Goal: Information Seeking & Learning: Find specific fact

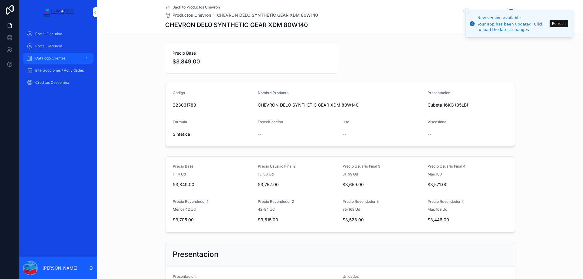
click at [43, 56] on div "Catalogo Clientes" at bounding box center [58, 58] width 63 height 10
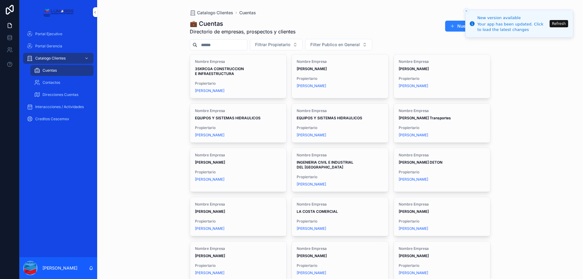
click at [43, 57] on span "Catalogo Clientes" at bounding box center [50, 58] width 30 height 5
click at [90, 56] on div "scrollable content" at bounding box center [86, 58] width 8 height 10
click at [8, 13] on icon at bounding box center [10, 10] width 12 height 10
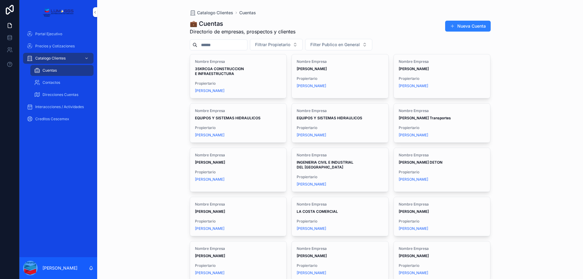
click at [85, 58] on icon "scrollable content" at bounding box center [86, 58] width 4 height 4
click at [55, 45] on span "Precios y Cotizaciones" at bounding box center [54, 46] width 39 height 5
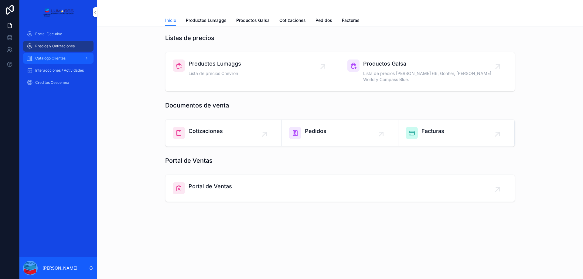
click at [61, 58] on span "Catalogo Clientes" at bounding box center [50, 58] width 30 height 5
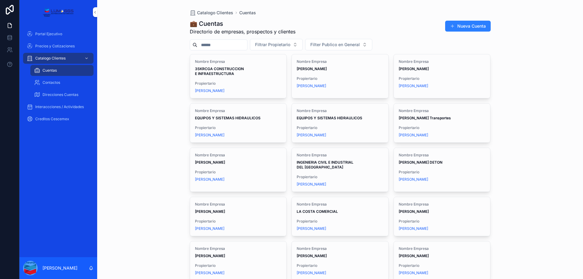
click at [83, 57] on div "scrollable content" at bounding box center [86, 58] width 8 height 10
click at [56, 46] on span "Precios y Cotizaciones" at bounding box center [54, 46] width 39 height 5
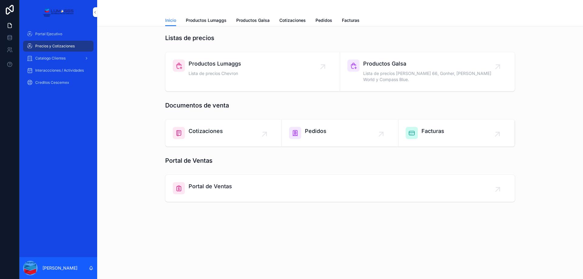
click at [247, 69] on div "Productos Lumaggs Lista de precios Chevron" at bounding box center [253, 69] width 160 height 18
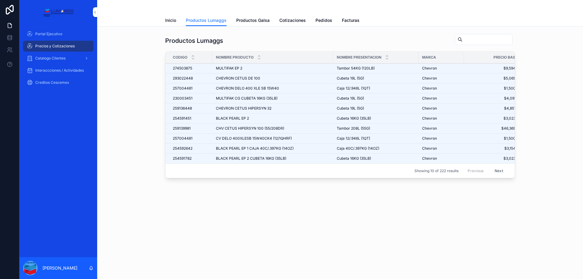
click at [498, 172] on button "Next" at bounding box center [499, 170] width 17 height 9
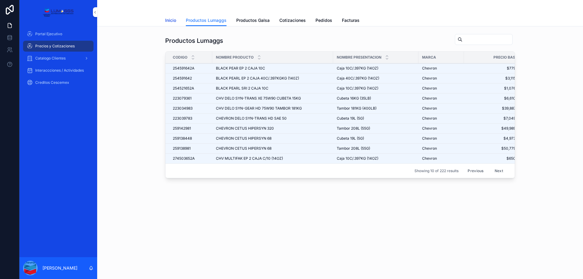
click at [169, 20] on span "Inicio" at bounding box center [170, 20] width 11 height 6
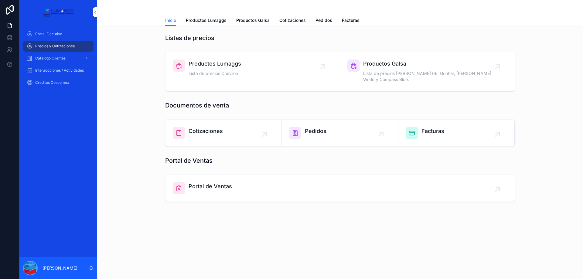
click at [207, 127] on span "Cotizaciones" at bounding box center [206, 131] width 34 height 9
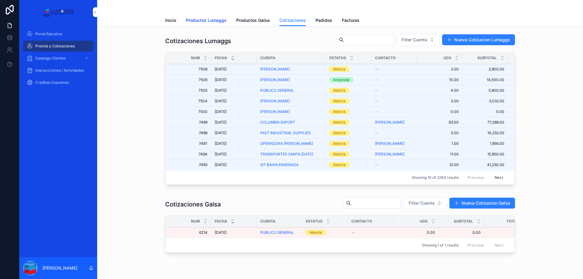
click at [207, 21] on span "Productos Lumaggs" at bounding box center [206, 20] width 41 height 6
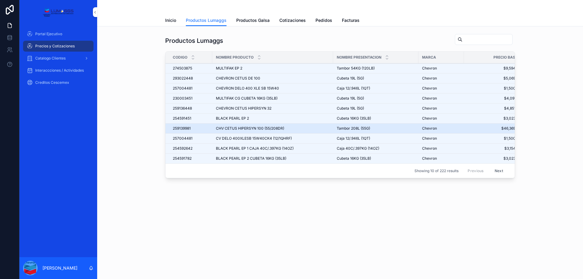
click at [260, 125] on td "CHV CETUS HIPERSYN 100 (55/208DR) CHV CETUS HIPERSYN 100 (55/208DR)" at bounding box center [272, 129] width 121 height 10
click at [260, 128] on span "CHV CETUS HIPERSYN 100 (55/208DR)" at bounding box center [250, 128] width 68 height 5
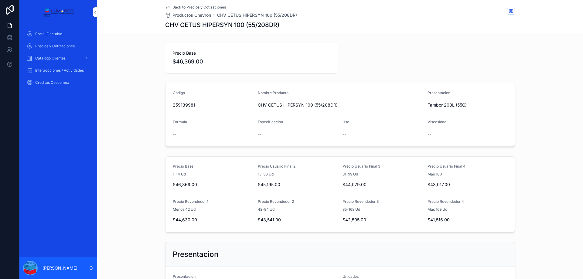
click at [165, 6] on icon "scrollable content" at bounding box center [167, 7] width 5 height 5
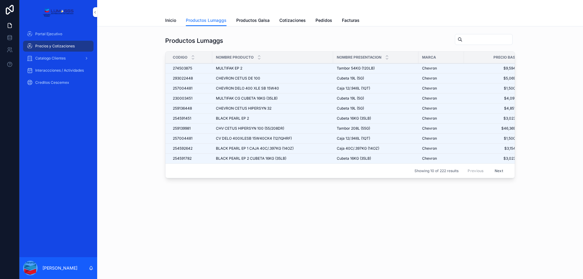
click at [479, 38] on input "scrollable content" at bounding box center [488, 39] width 50 height 9
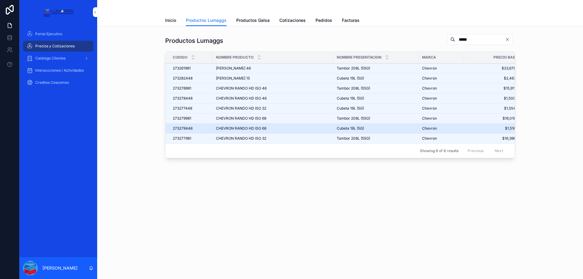
type input "*****"
click at [189, 129] on span "273279448" at bounding box center [183, 128] width 20 height 5
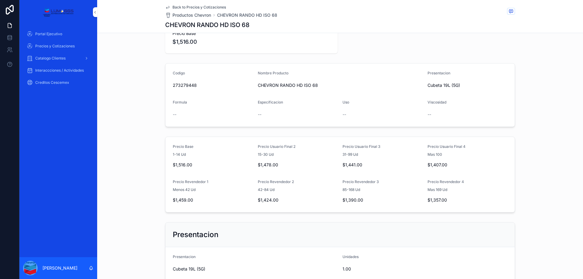
scroll to position [30, 0]
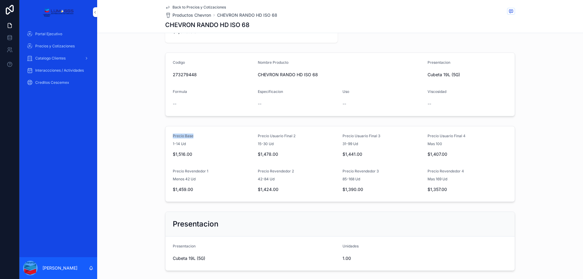
drag, startPoint x: 171, startPoint y: 137, endPoint x: 193, endPoint y: 137, distance: 21.9
click at [193, 137] on div "Precio Base" at bounding box center [213, 137] width 80 height 7
copy span "Precio Base"
click at [61, 43] on div "Precios y Cotizaciones" at bounding box center [58, 46] width 63 height 10
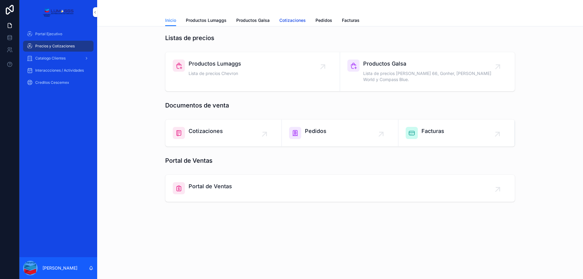
click at [300, 22] on span "Cotizaciones" at bounding box center [293, 20] width 26 height 6
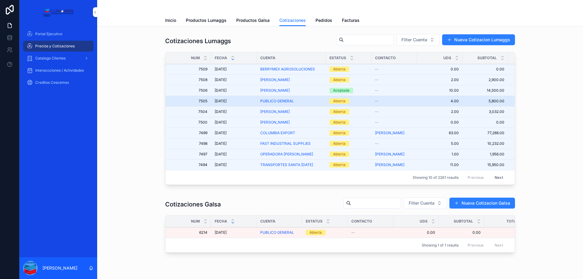
click at [203, 99] on span "7505" at bounding box center [190, 101] width 35 height 5
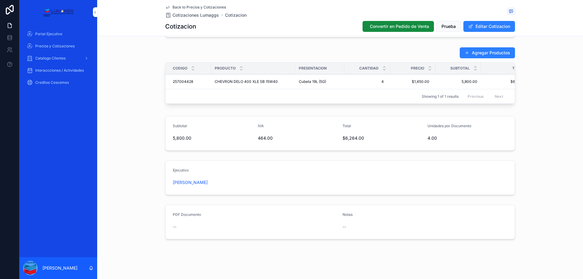
scroll to position [208, 0]
click at [187, 214] on span "PDF Documento" at bounding box center [187, 213] width 28 height 5
drag, startPoint x: 341, startPoint y: 215, endPoint x: 240, endPoint y: 204, distance: 101.7
click at [343, 215] on span "Notas" at bounding box center [348, 213] width 10 height 5
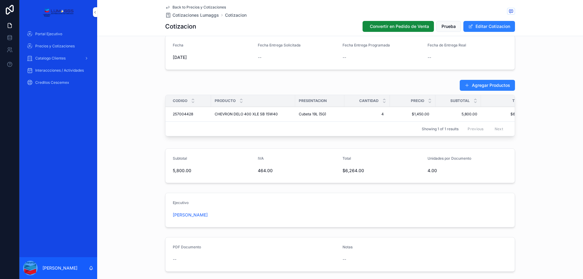
scroll to position [57, 0]
